Goal: Navigation & Orientation: Find specific page/section

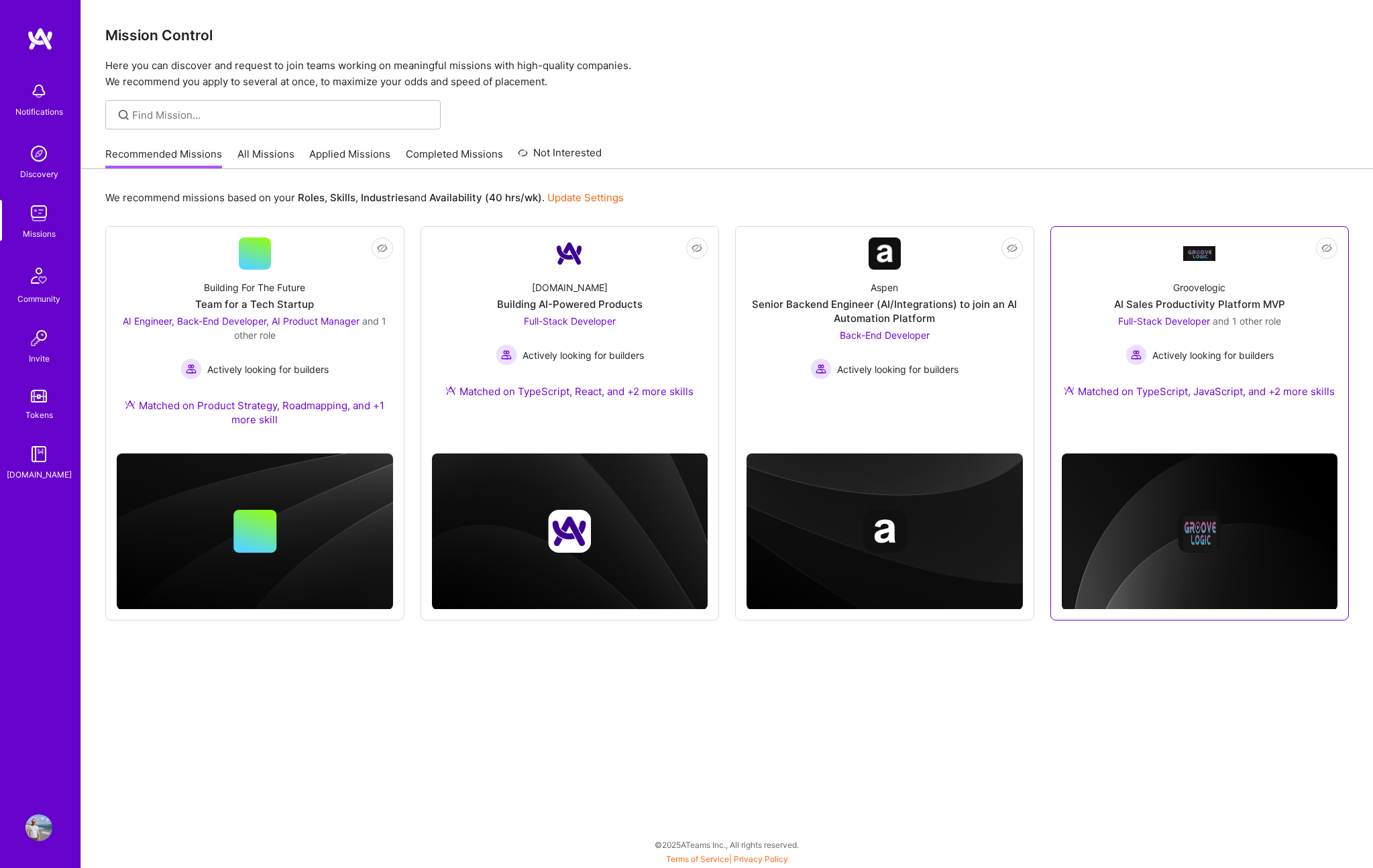
click at [1184, 415] on link "Not Interested Groovelogic AI Sales Productivity Platform MVP Full-Stack Develo…" at bounding box center [1200, 327] width 277 height 180
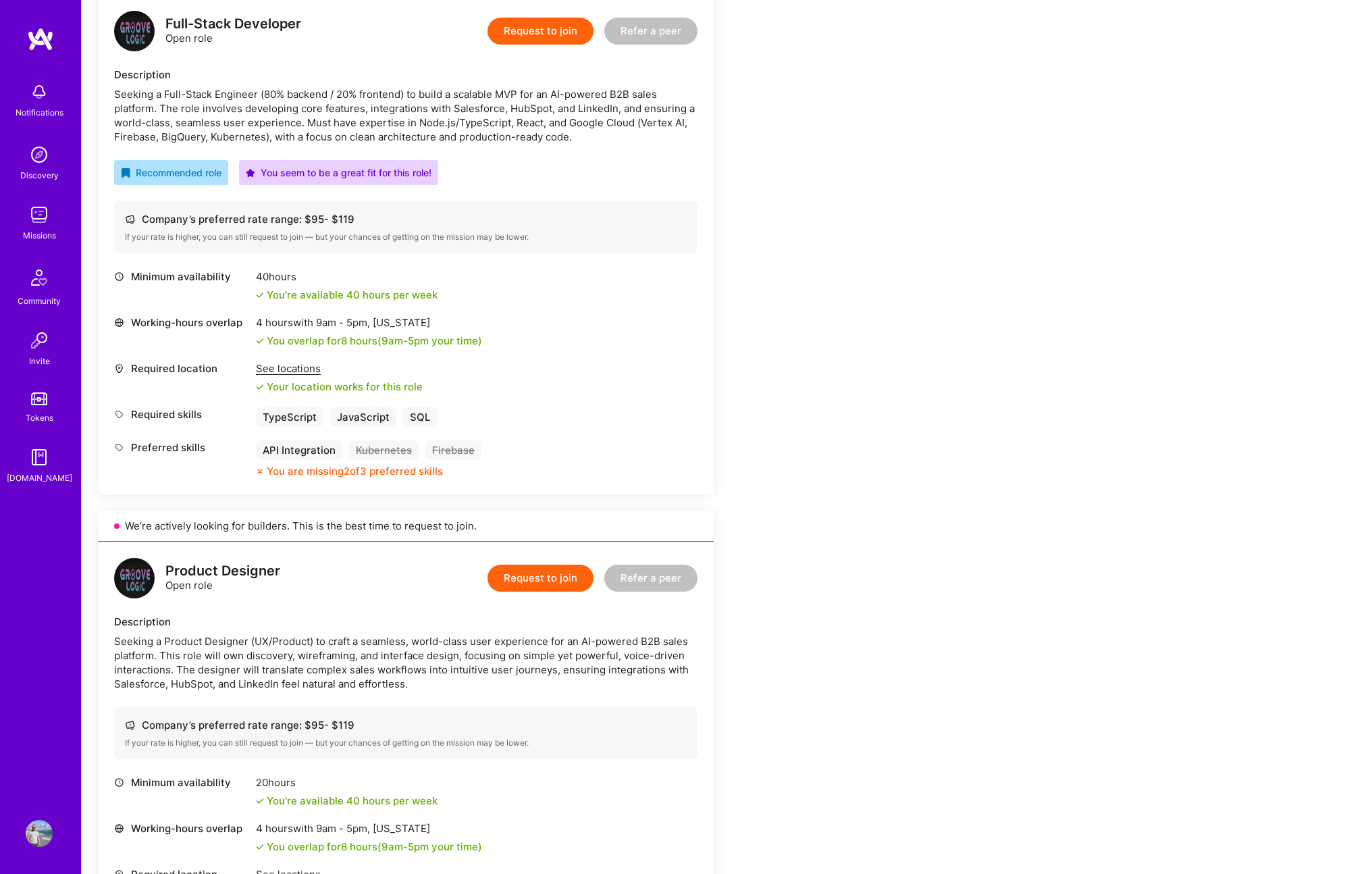
scroll to position [439, 0]
